Goal: Transaction & Acquisition: Purchase product/service

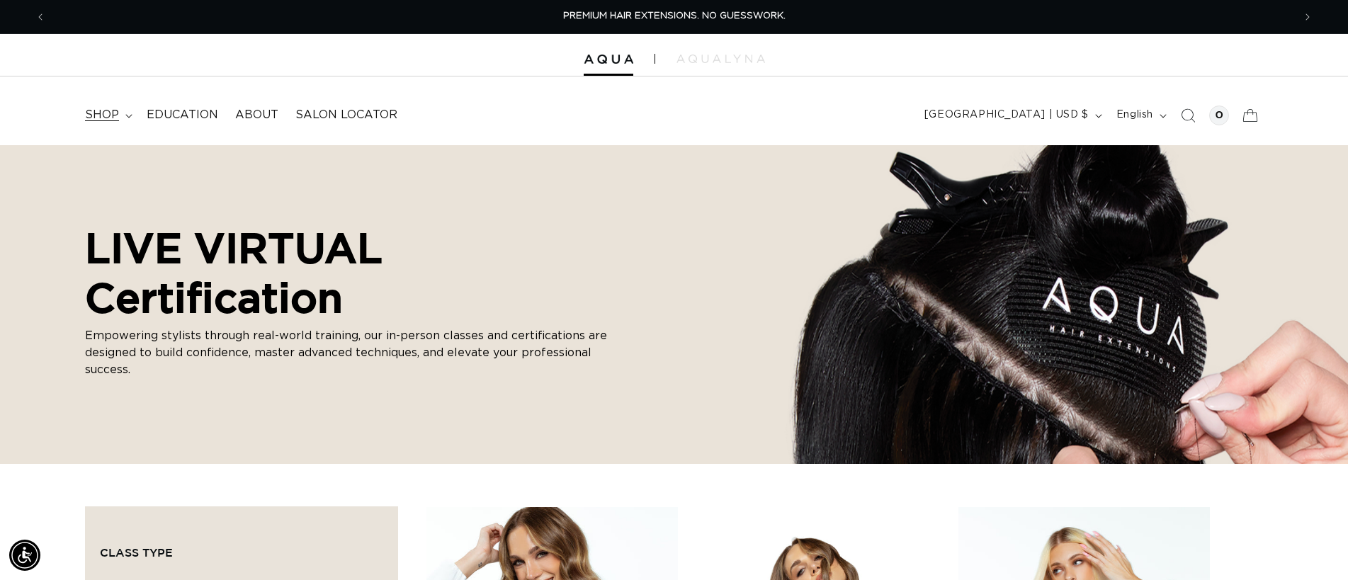
click at [122, 118] on summary "shop" at bounding box center [108, 115] width 62 height 32
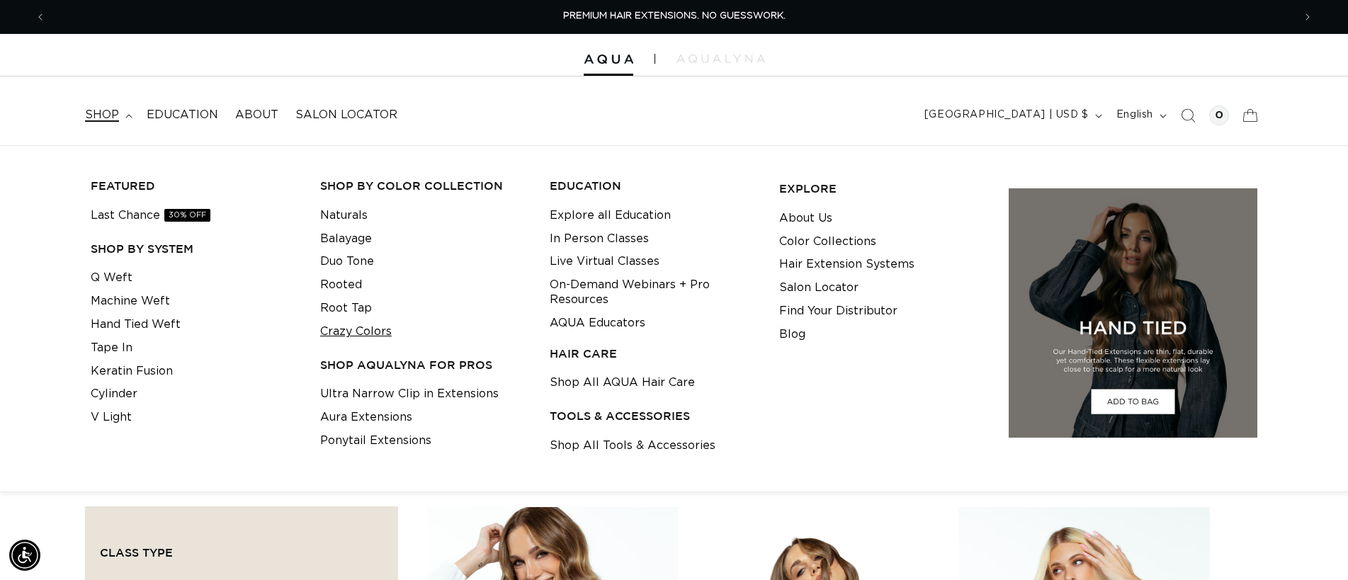
click at [350, 331] on link "Crazy Colors" at bounding box center [356, 331] width 72 height 23
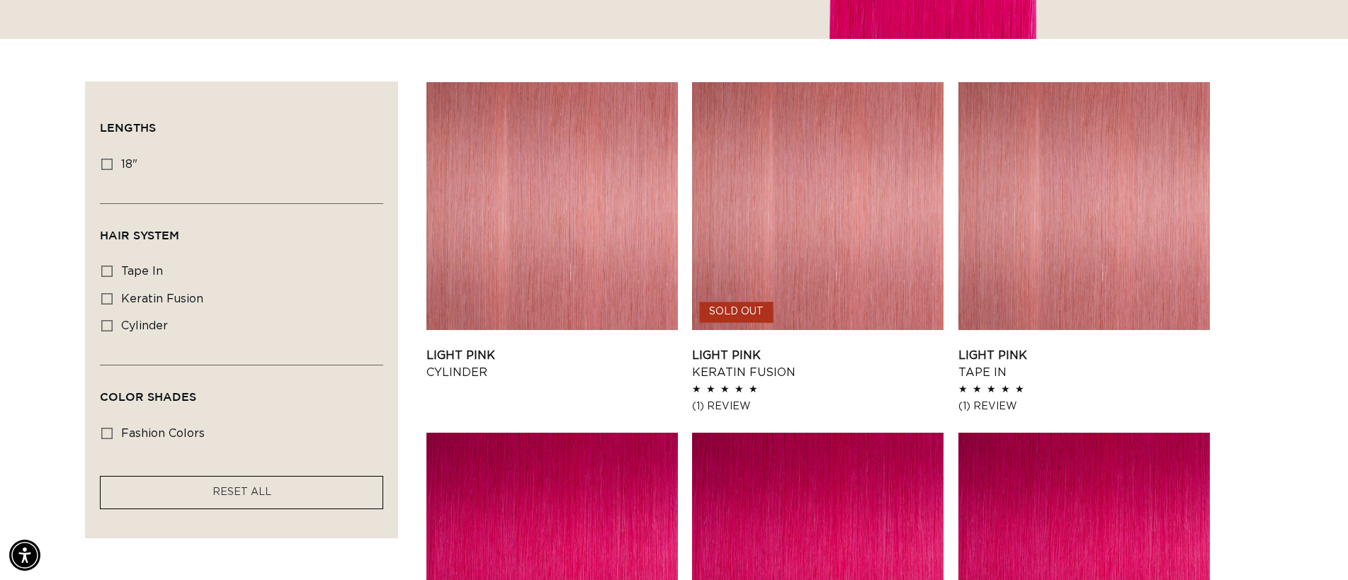
scroll to position [496, 0]
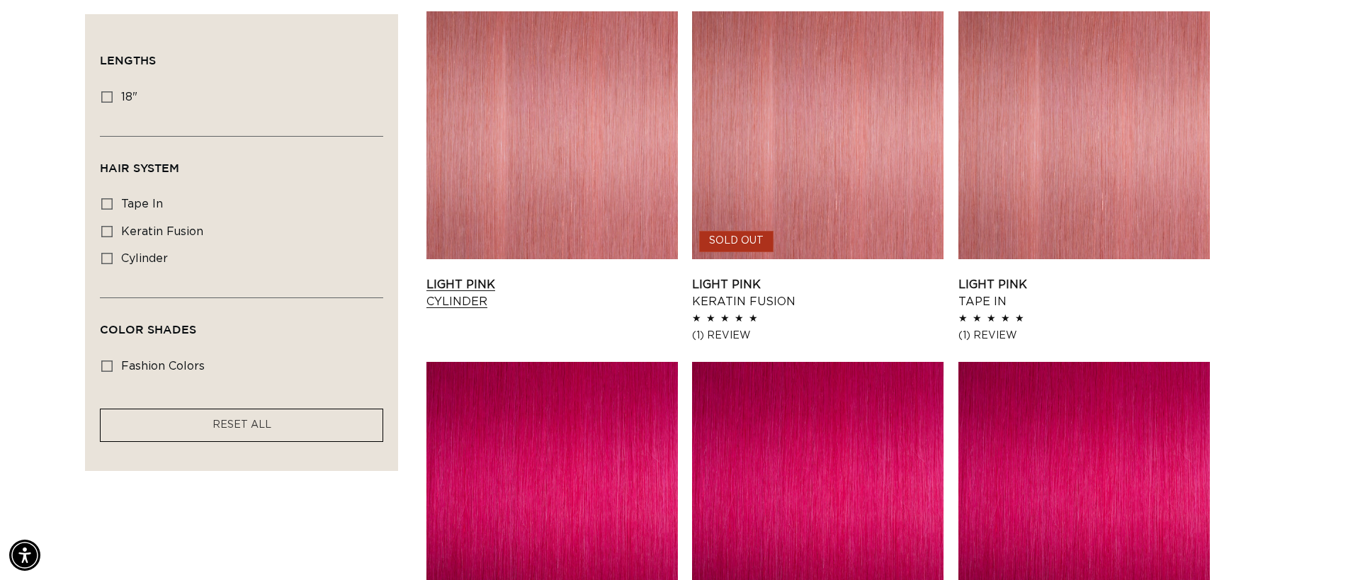
click at [470, 290] on link "Light Pink Cylinder" at bounding box center [551, 293] width 251 height 34
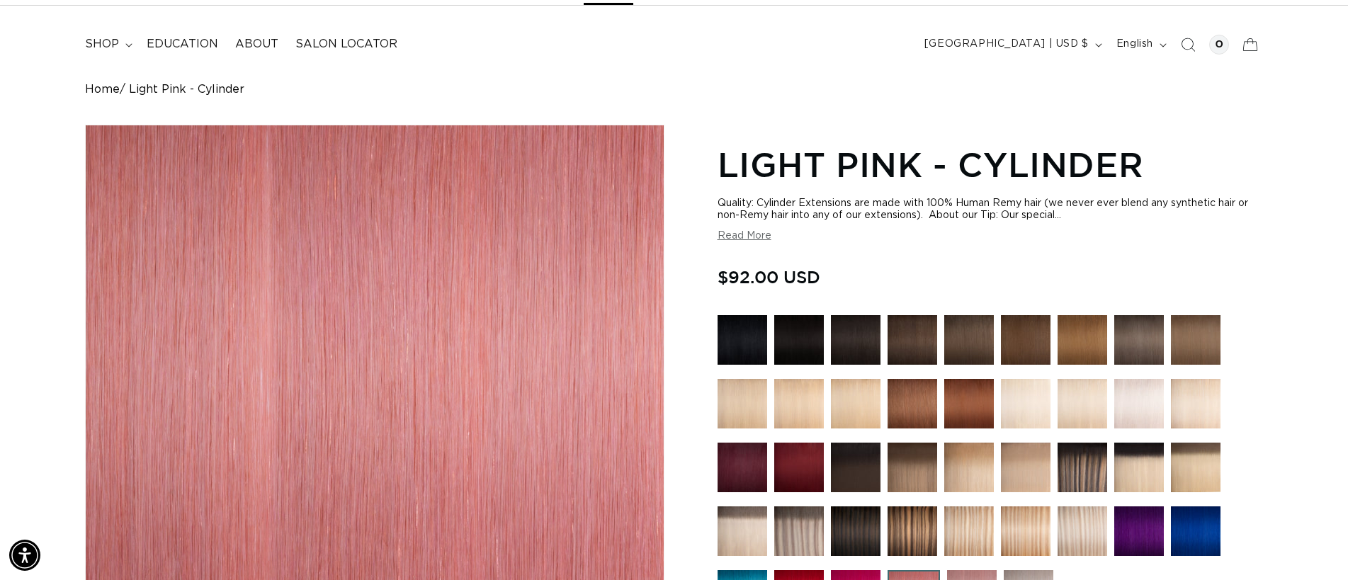
scroll to position [425, 0]
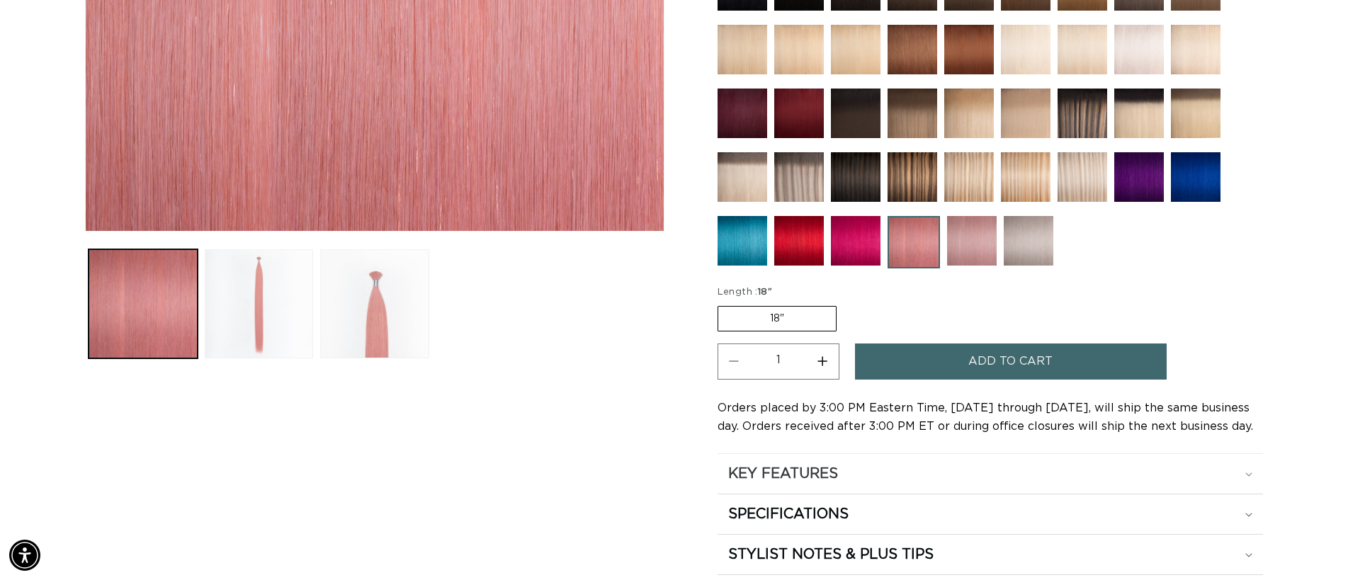
click at [809, 475] on h2 "KEY FEATURES" at bounding box center [783, 474] width 110 height 18
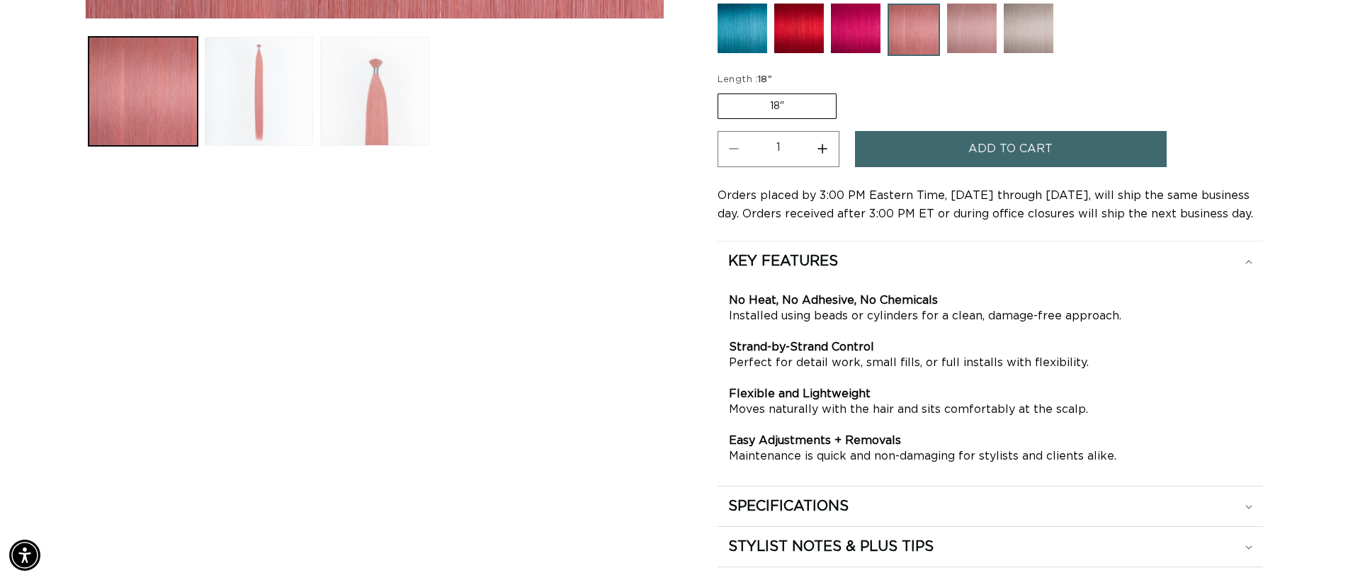
scroll to position [779, 0]
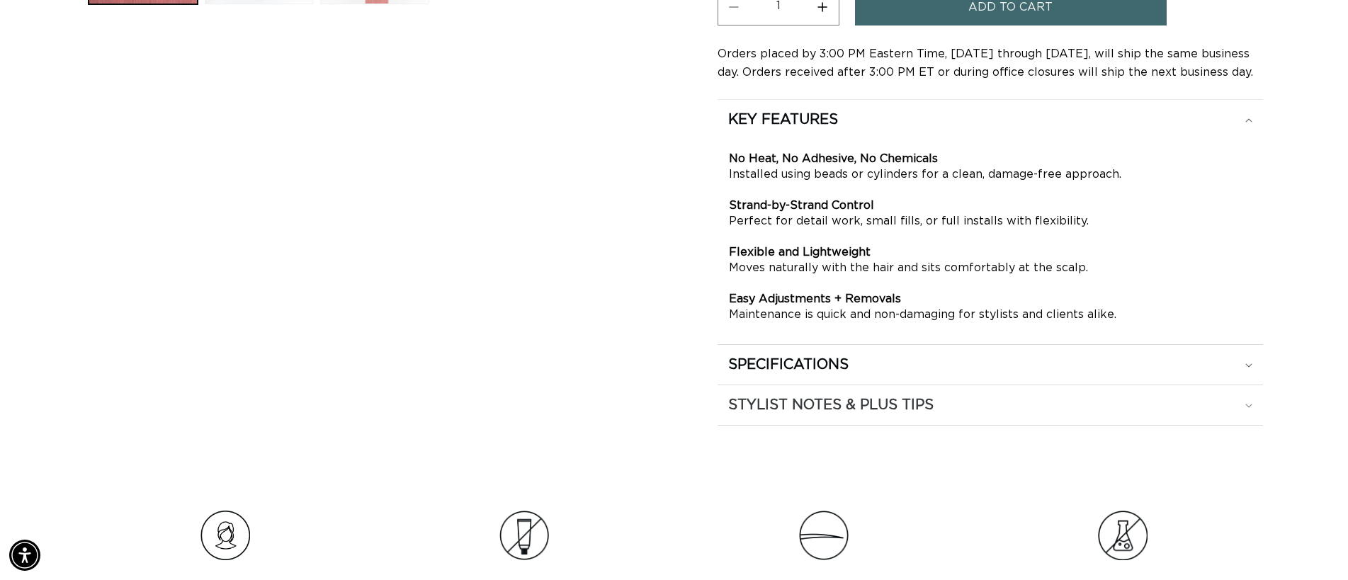
click at [839, 407] on h2 "STYLIST NOTES & PLUS TIPS" at bounding box center [830, 405] width 205 height 18
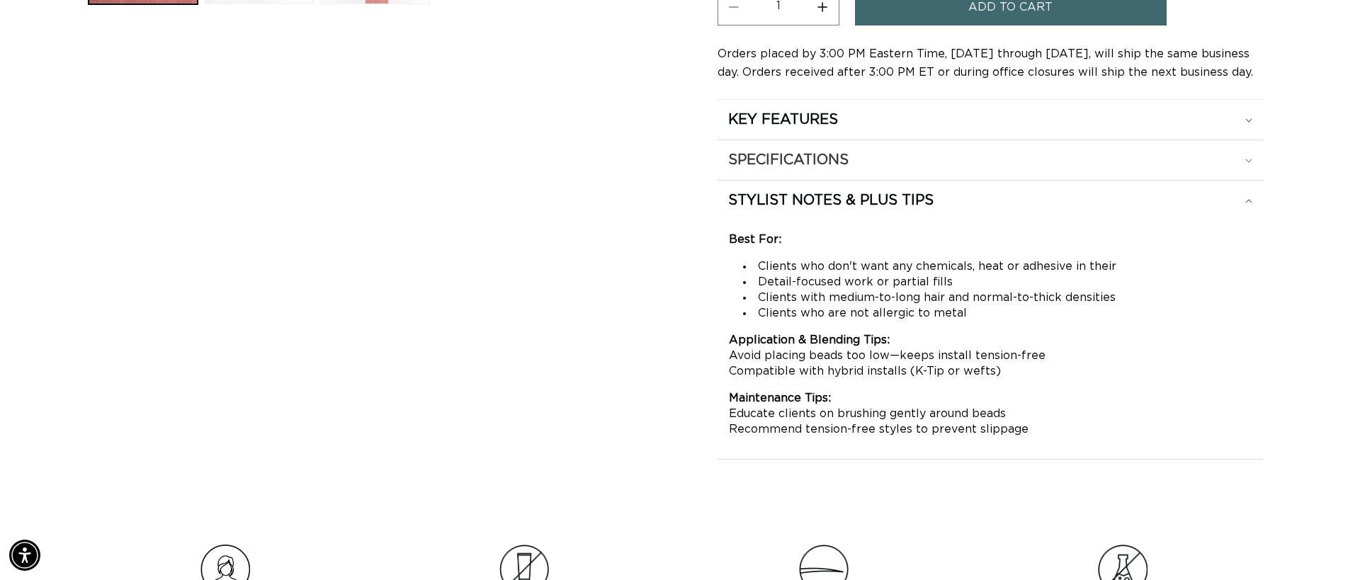
click at [844, 159] on h2 "SPECIFICATIONS" at bounding box center [788, 160] width 120 height 18
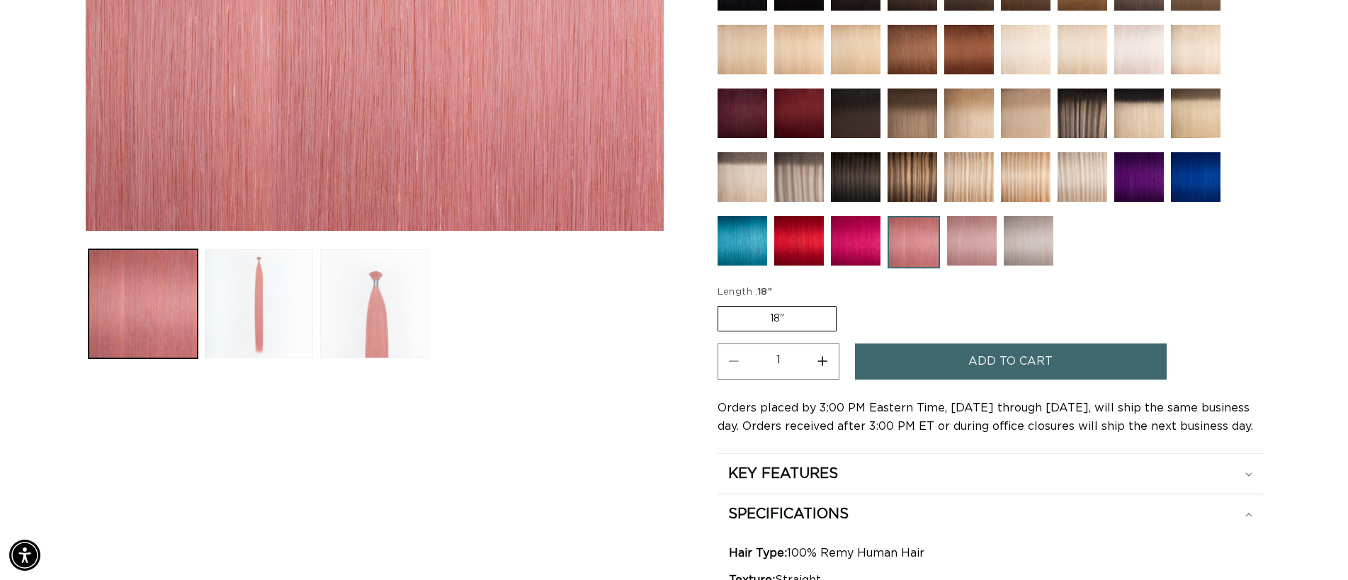
scroll to position [0, 0]
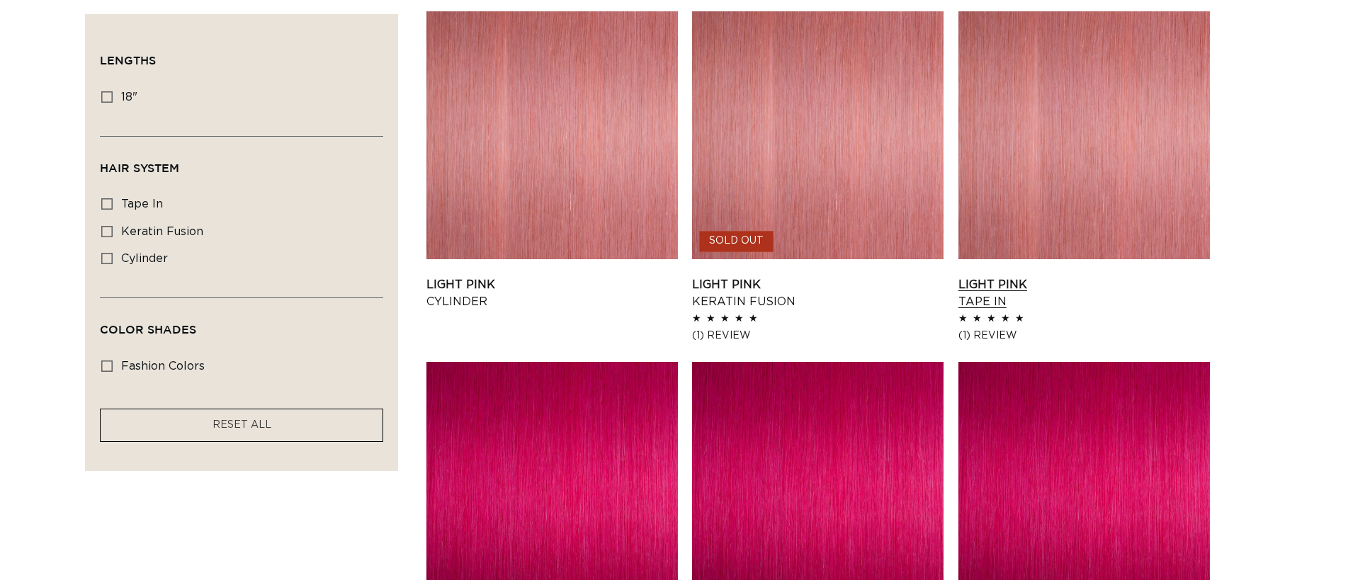
scroll to position [496, 0]
click at [984, 287] on link "Light Pink Tape In" at bounding box center [1083, 293] width 251 height 34
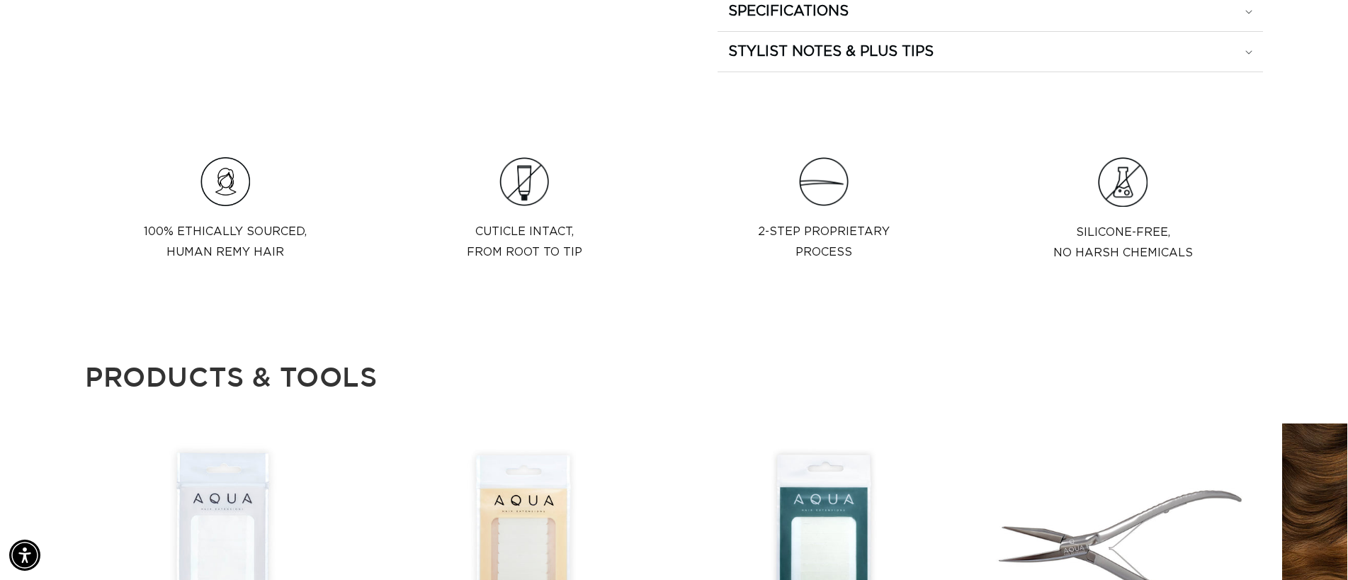
scroll to position [638, 0]
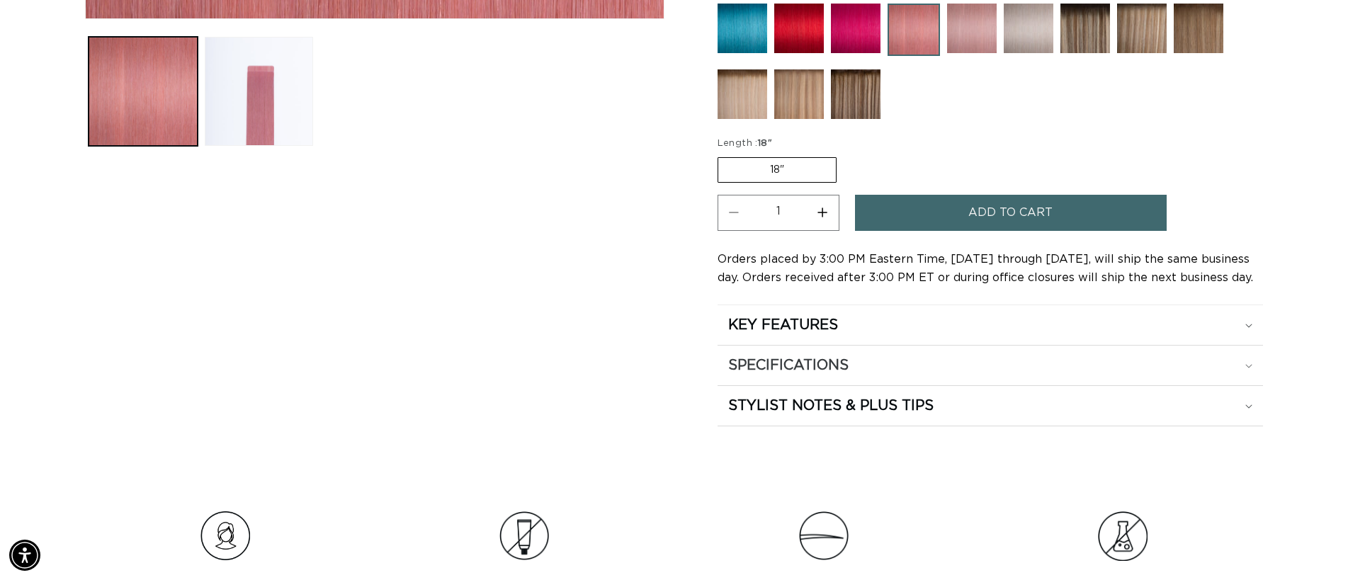
click at [857, 371] on div "SPECIFICATIONS" at bounding box center [990, 365] width 524 height 18
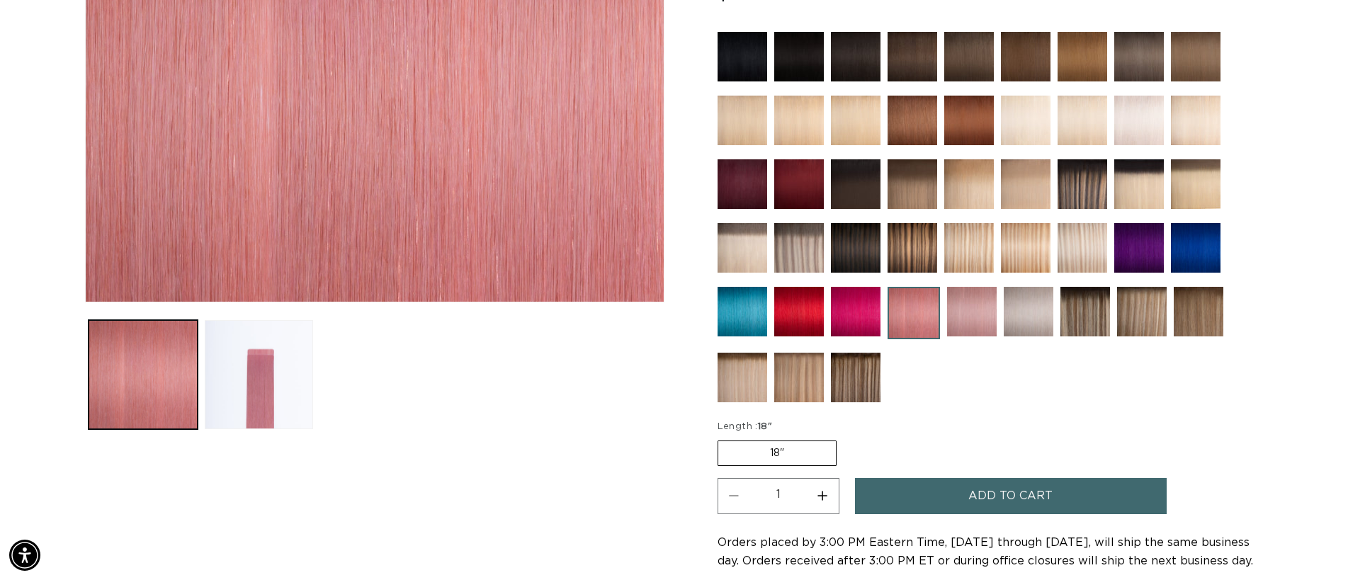
scroll to position [283, 0]
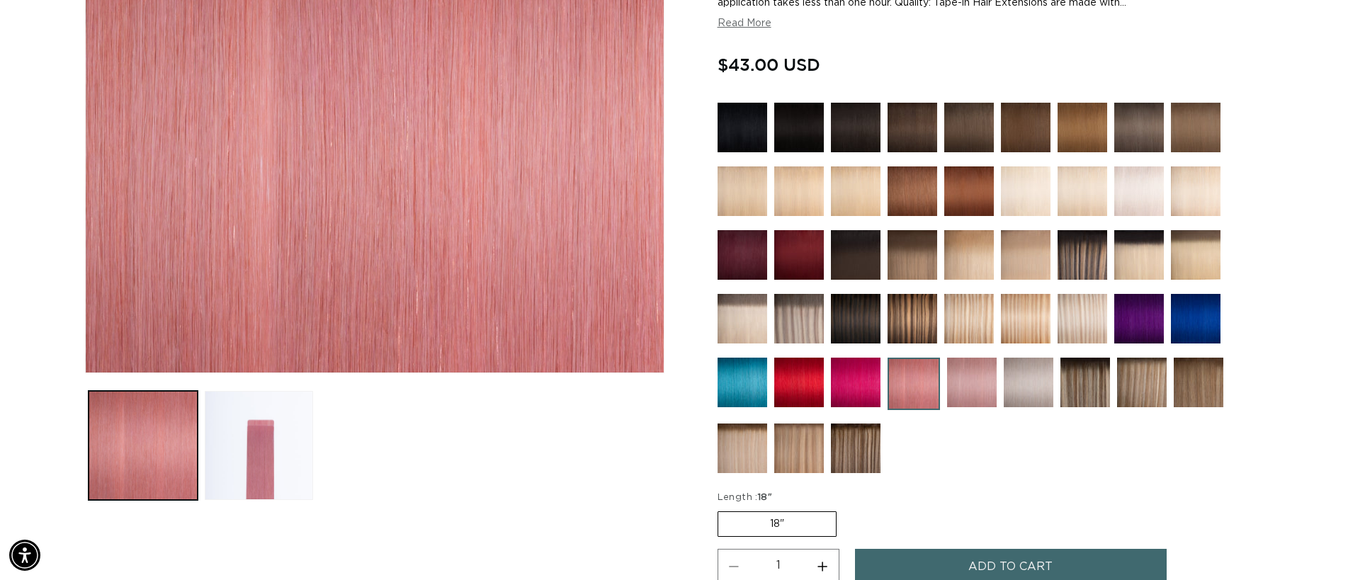
click at [823, 562] on button "Increase quantity for Light Pink - Tape In" at bounding box center [823, 567] width 32 height 36
click at [732, 565] on button "Decrease quantity for Light Pink - Tape In" at bounding box center [734, 567] width 32 height 36
type input "1"
